Goal: Transaction & Acquisition: Purchase product/service

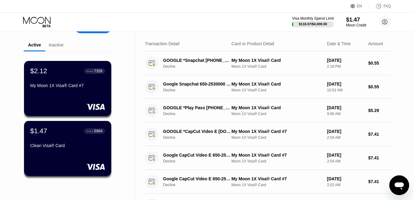
scroll to position [22, 0]
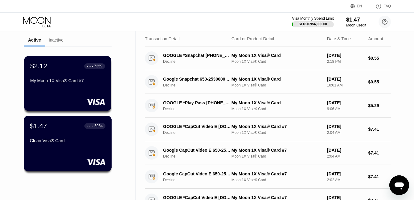
click at [66, 162] on div at bounding box center [67, 162] width 75 height 6
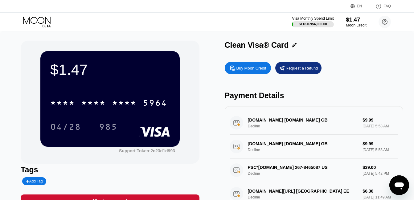
click at [355, 21] on div "$1.47" at bounding box center [356, 19] width 21 height 6
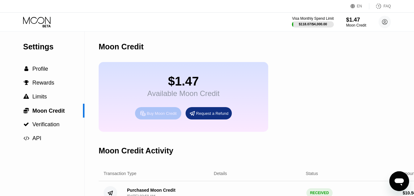
click at [159, 116] on div "Buy Moon Credit" at bounding box center [162, 113] width 30 height 5
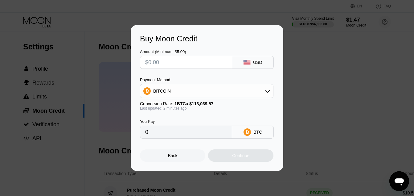
click at [161, 60] on input "text" at bounding box center [186, 62] width 82 height 12
type input "$1"
type input "0.00000885"
type input "$15"
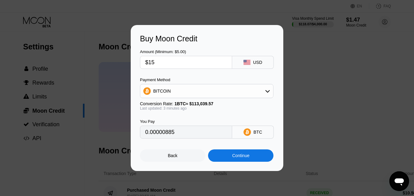
type input "0.00013270"
type input "$15"
type input "0.00013287"
click at [170, 156] on div "Back" at bounding box center [173, 155] width 10 height 5
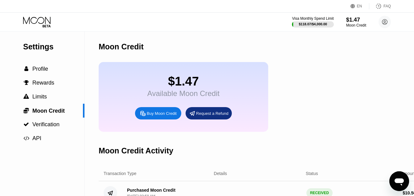
click at [42, 20] on icon at bounding box center [37, 22] width 29 height 11
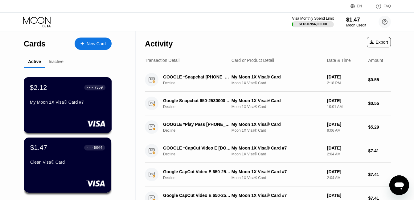
click at [60, 105] on div "My Moon 1X Visa® Card #7" at bounding box center [67, 102] width 75 height 5
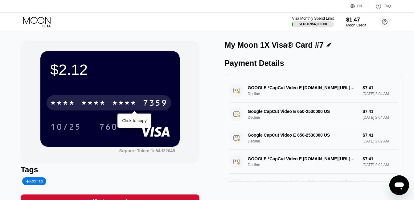
click at [130, 99] on div "* * * * * * * * * * * * 7359" at bounding box center [109, 102] width 124 height 15
click at [142, 102] on div "[CREDIT_CARD_NUMBER]" at bounding box center [109, 102] width 124 height 15
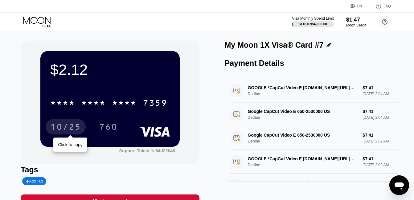
click at [70, 122] on div "10/25" at bounding box center [66, 126] width 40 height 15
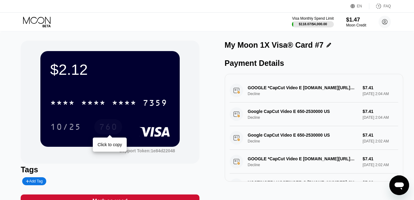
click at [112, 126] on div "760" at bounding box center [108, 128] width 18 height 10
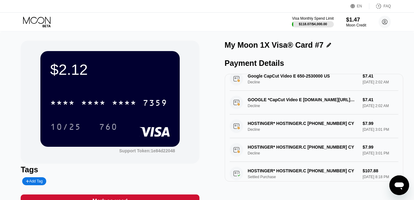
scroll to position [51, 0]
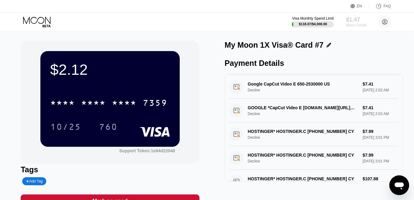
click at [360, 23] on div "Moon Credit" at bounding box center [356, 25] width 21 height 4
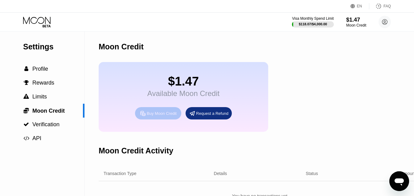
click at [171, 116] on div "Buy Moon Credit" at bounding box center [162, 113] width 30 height 5
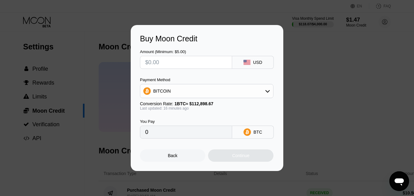
click at [173, 61] on input "text" at bounding box center [186, 62] width 82 height 12
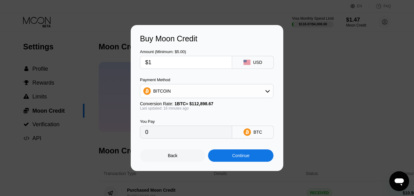
type input "$15"
type input "0.00013302"
type input "$15"
click at [244, 91] on div "BITCOIN" at bounding box center [206, 91] width 133 height 12
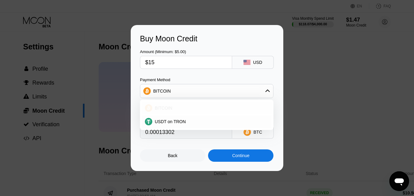
click at [243, 107] on div "BITCOIN" at bounding box center [210, 107] width 116 height 5
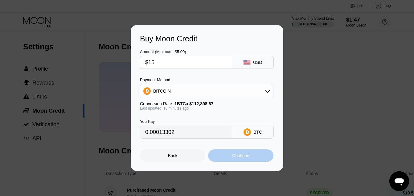
click at [244, 156] on div "Continue" at bounding box center [240, 155] width 17 height 5
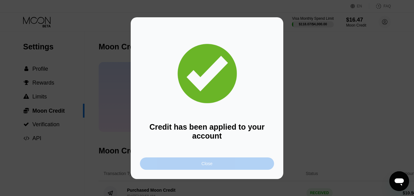
click at [233, 166] on div "Close" at bounding box center [207, 163] width 134 height 12
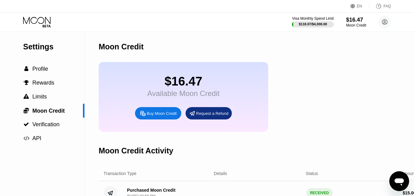
click at [33, 19] on icon at bounding box center [37, 22] width 29 height 11
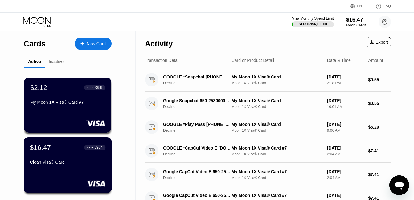
click at [63, 160] on div "$16.47 ● ● ● ● 5964 Clean Visa® Card" at bounding box center [67, 156] width 75 height 24
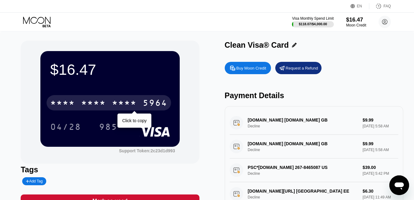
click at [101, 109] on div "* * * *" at bounding box center [93, 104] width 25 height 10
